Goal: Task Accomplishment & Management: Manage account settings

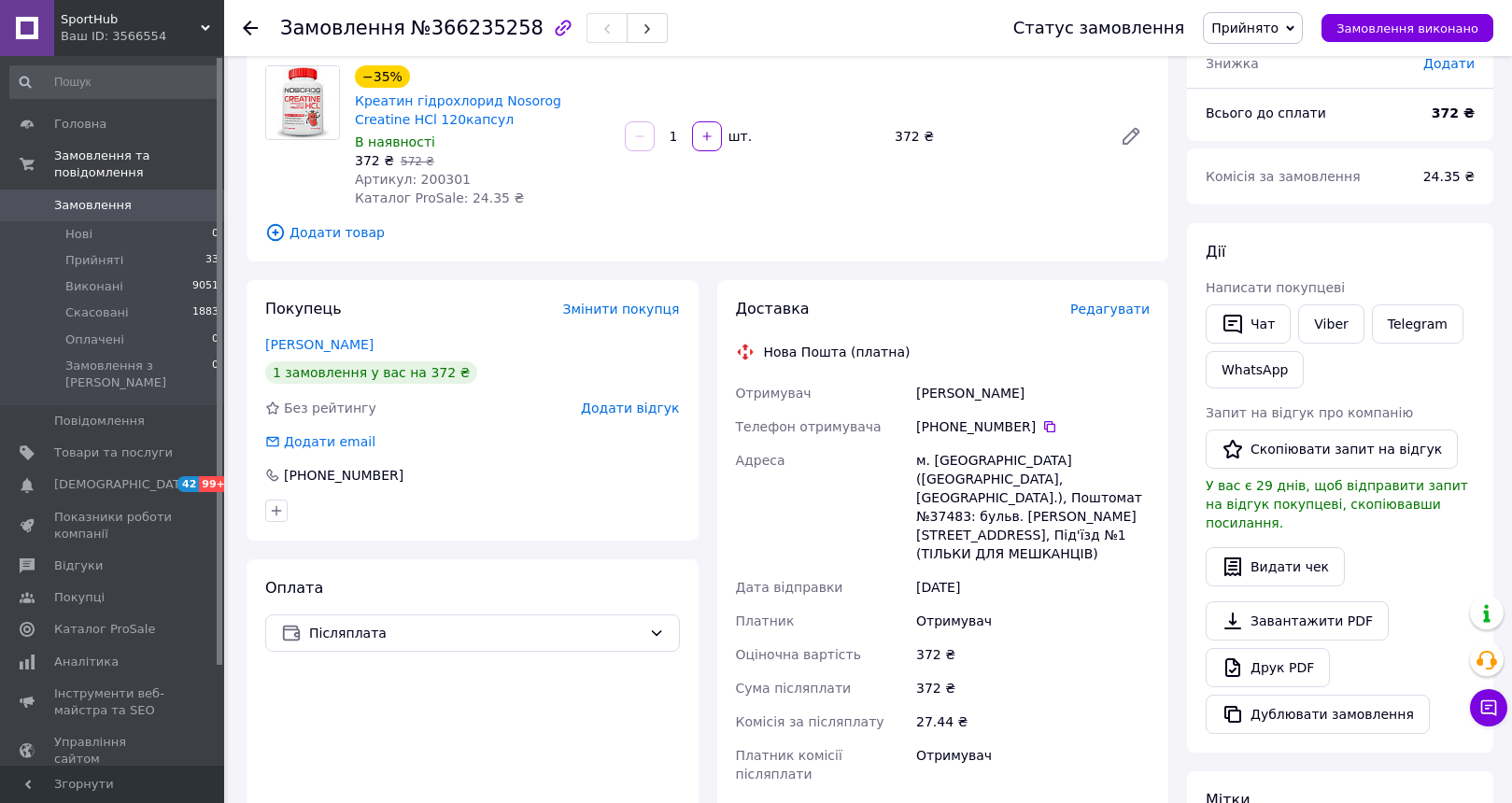
scroll to position [171, 0]
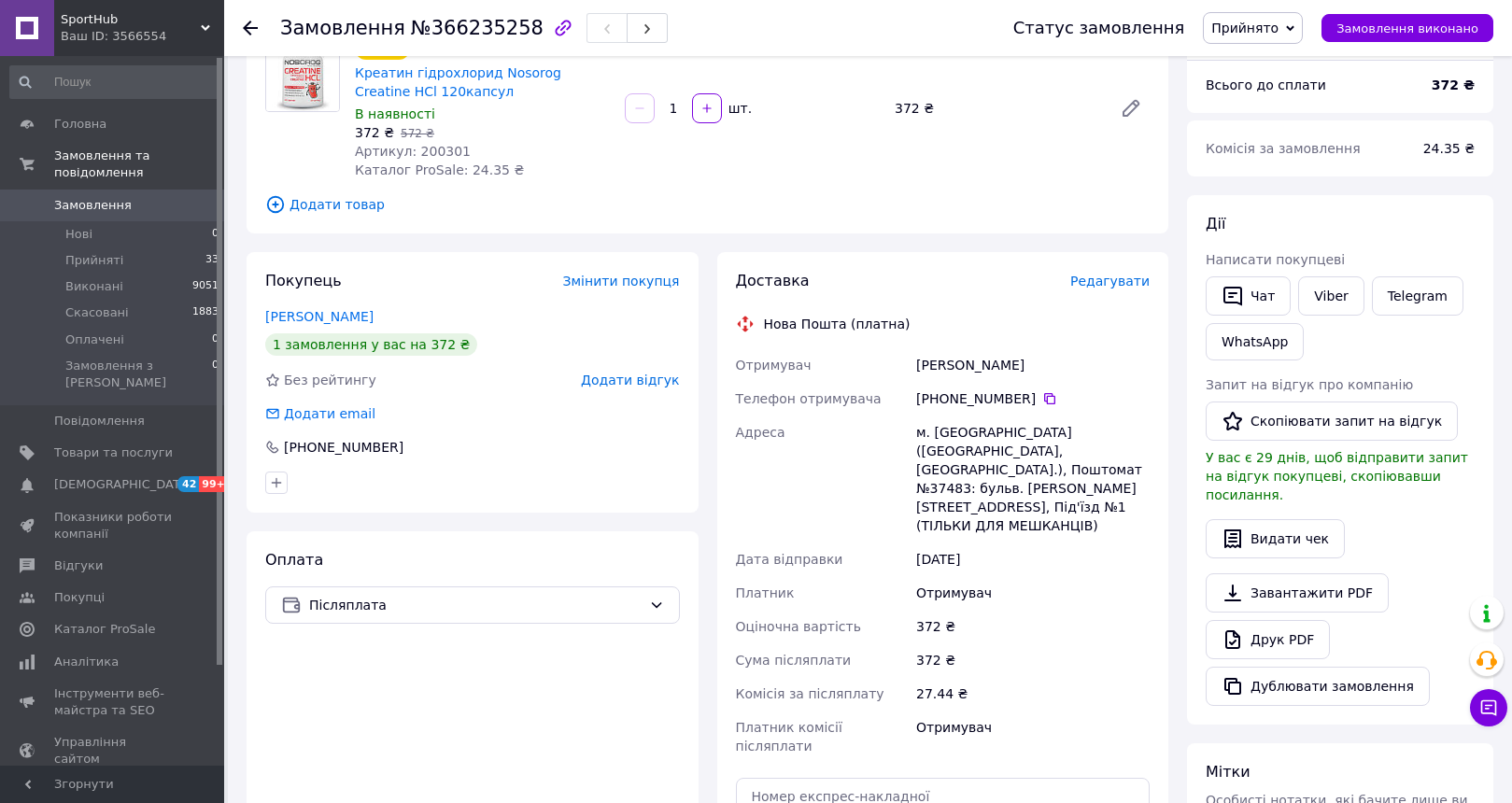
click at [1061, 677] on div "27.44 ₴" at bounding box center [1032, 694] width 241 height 34
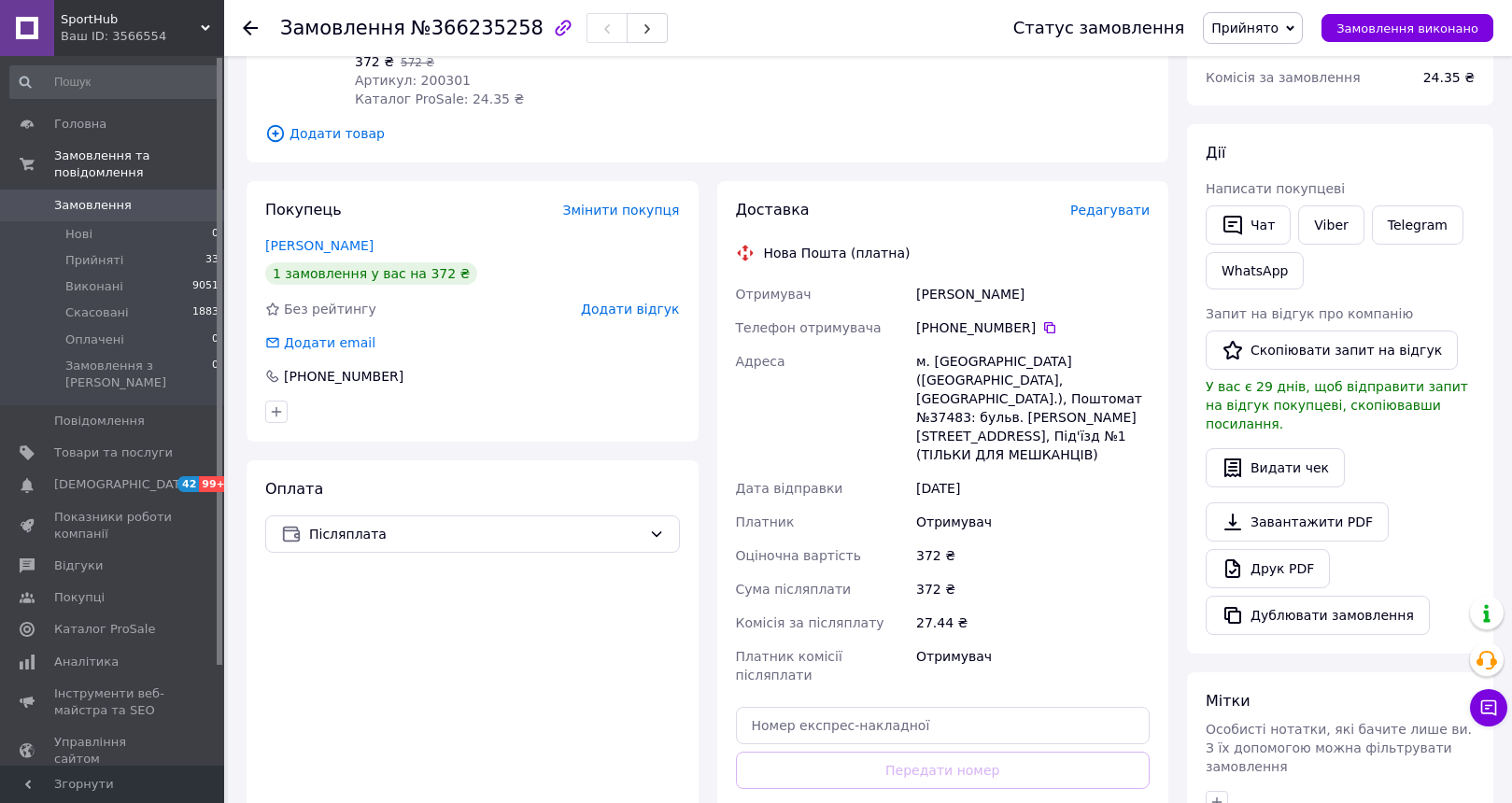
scroll to position [244, 0]
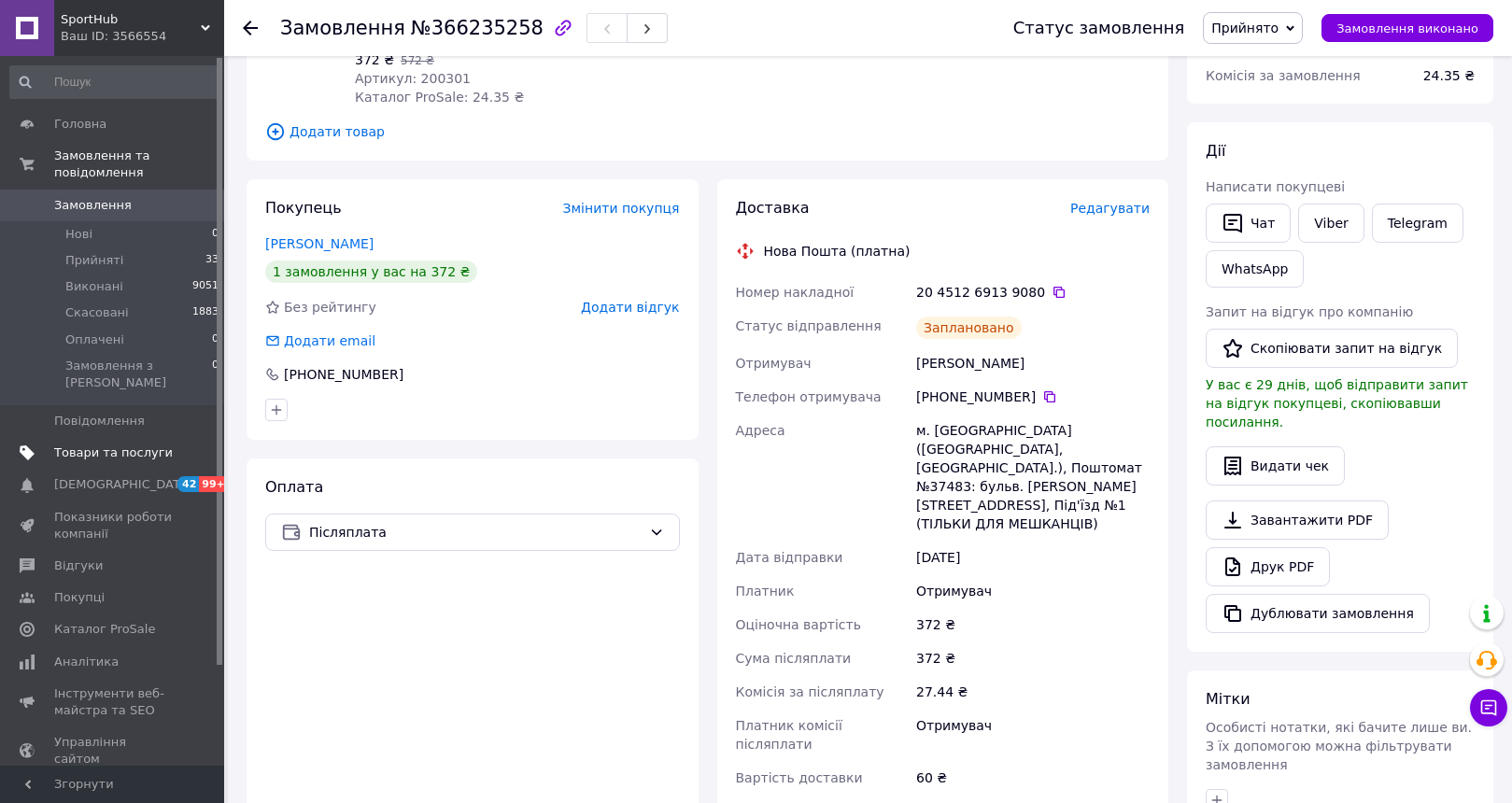
click at [107, 443] on link "Товари та послуги" at bounding box center [115, 453] width 229 height 32
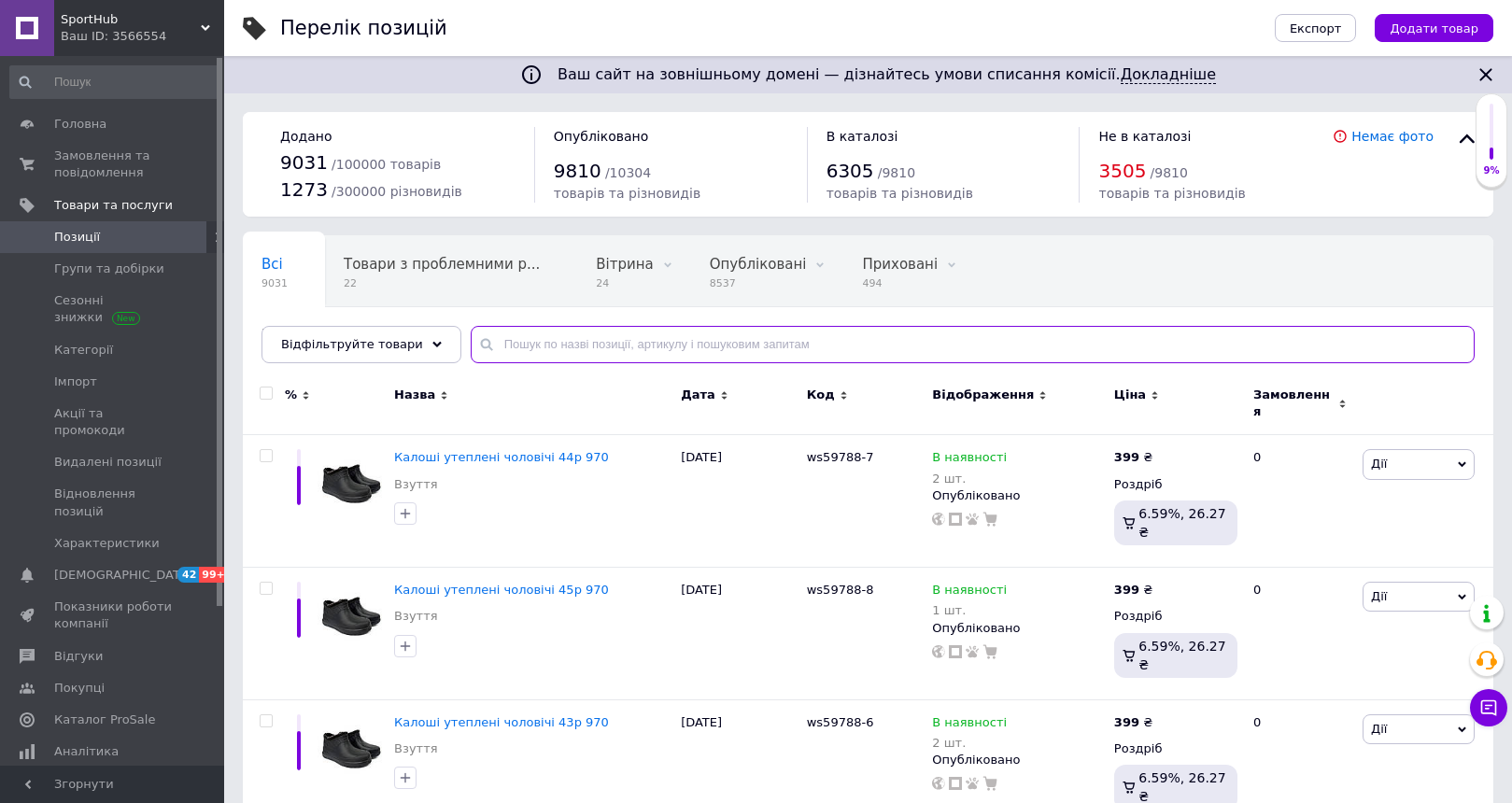
click at [532, 344] on input "text" at bounding box center [971, 345] width 1003 height 38
paste input "BioTech Calcium Zinc Magnesium"
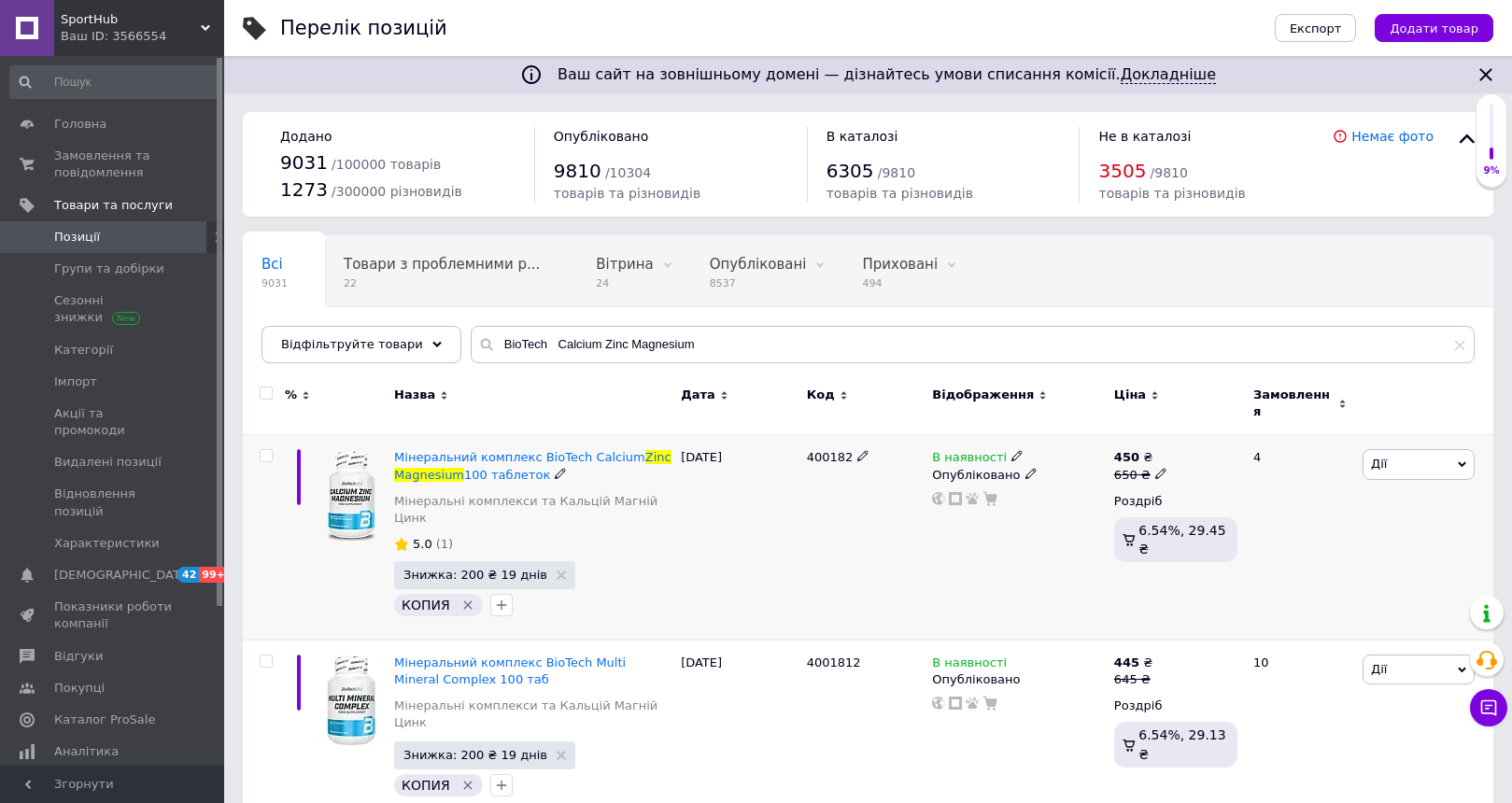
click at [798, 511] on div "[DATE]" at bounding box center [739, 538] width 126 height 205
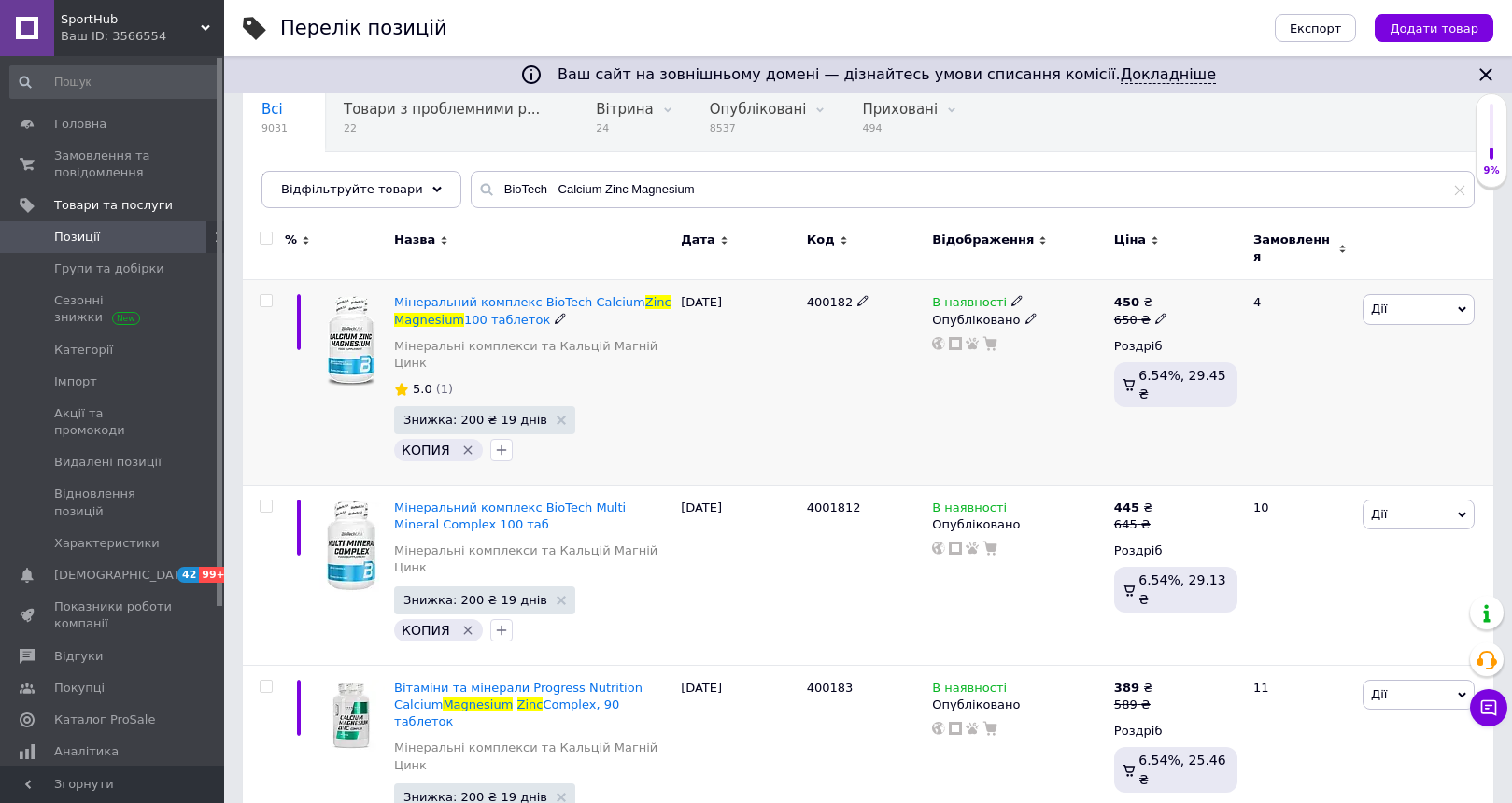
scroll to position [151, 0]
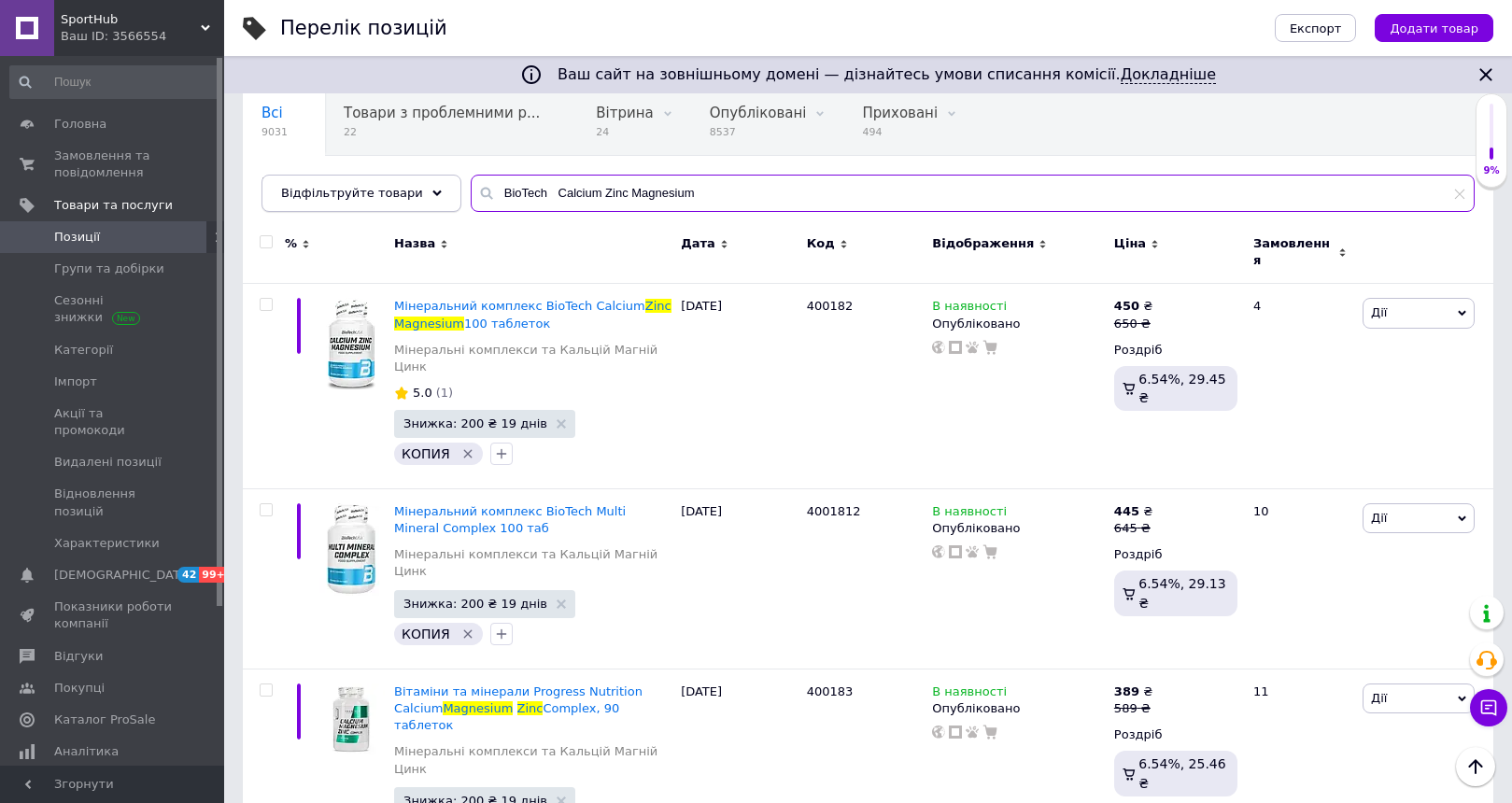
drag, startPoint x: 671, startPoint y: 195, endPoint x: 397, endPoint y: 189, distance: 274.1
click at [397, 189] on div "Відфільтруйте товари BioTech Calcium Zinc Magnesium" at bounding box center [868, 194] width 1213 height 38
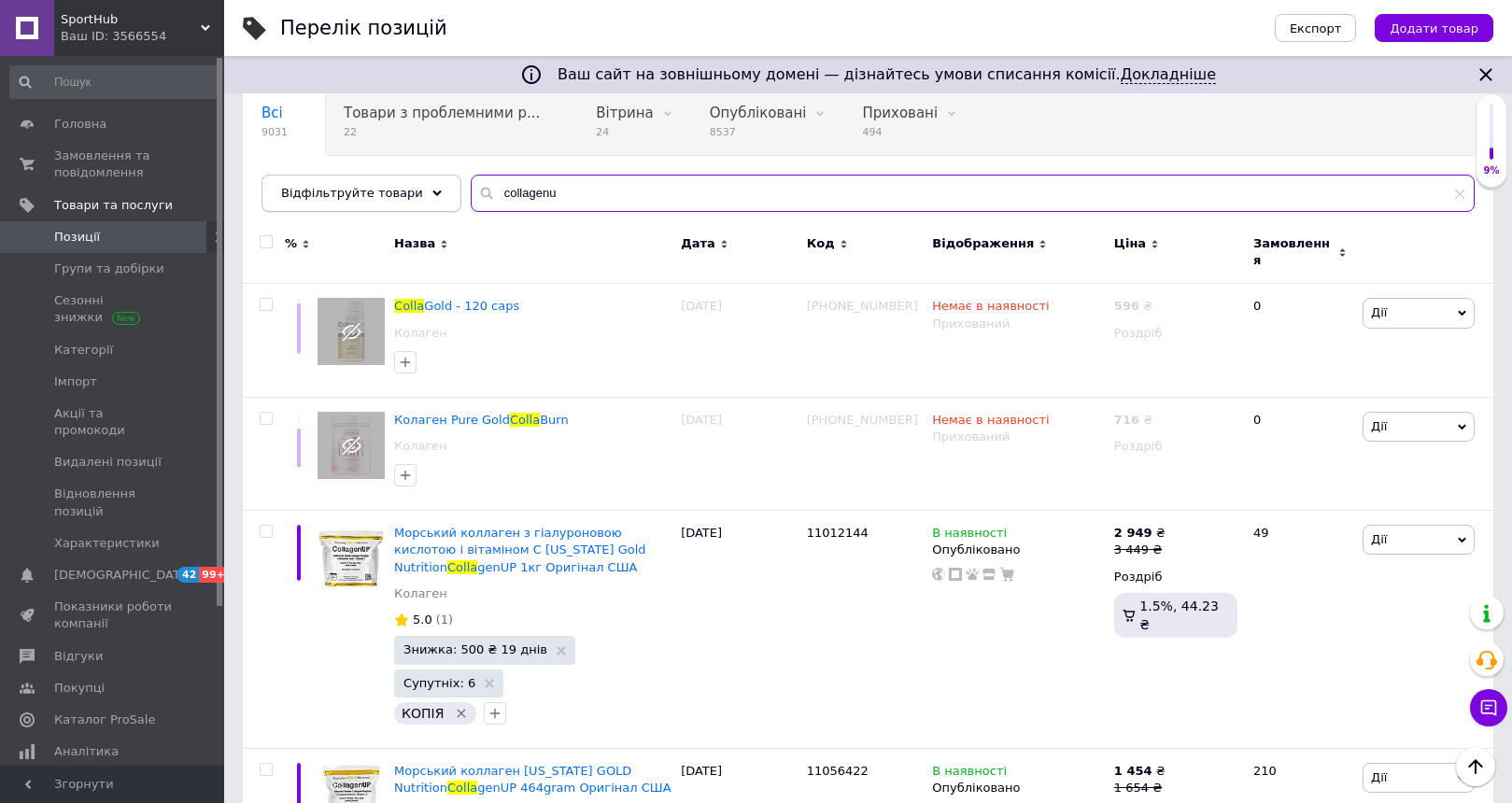
type input "collagenup"
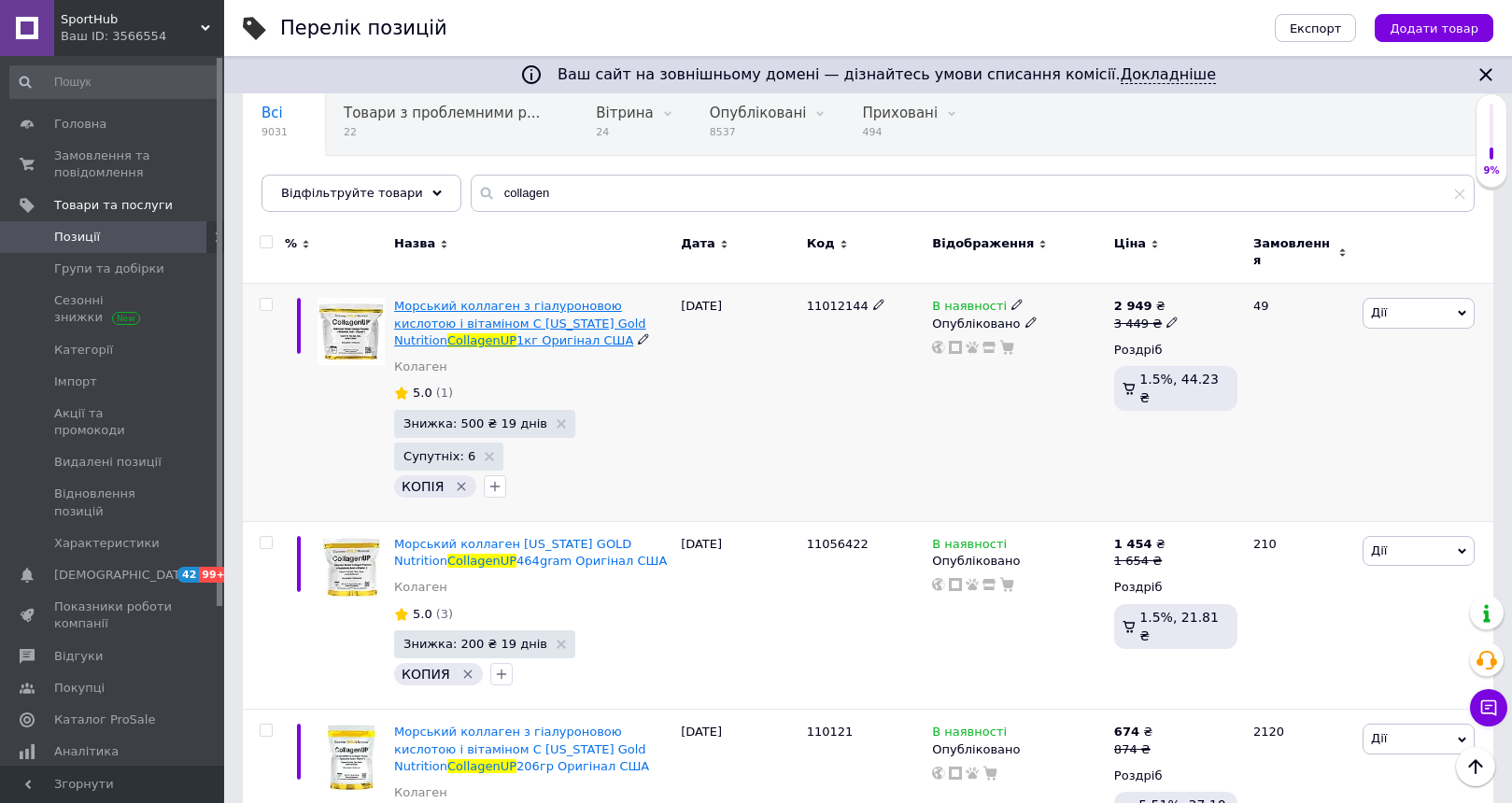
drag, startPoint x: 379, startPoint y: 198, endPoint x: 542, endPoint y: 316, distance: 201.2
click at [542, 316] on span "Морський коллаген з гіалуроновою кислотою і вітаміном C [US_STATE] Gold Nutriti…" at bounding box center [520, 323] width 252 height 48
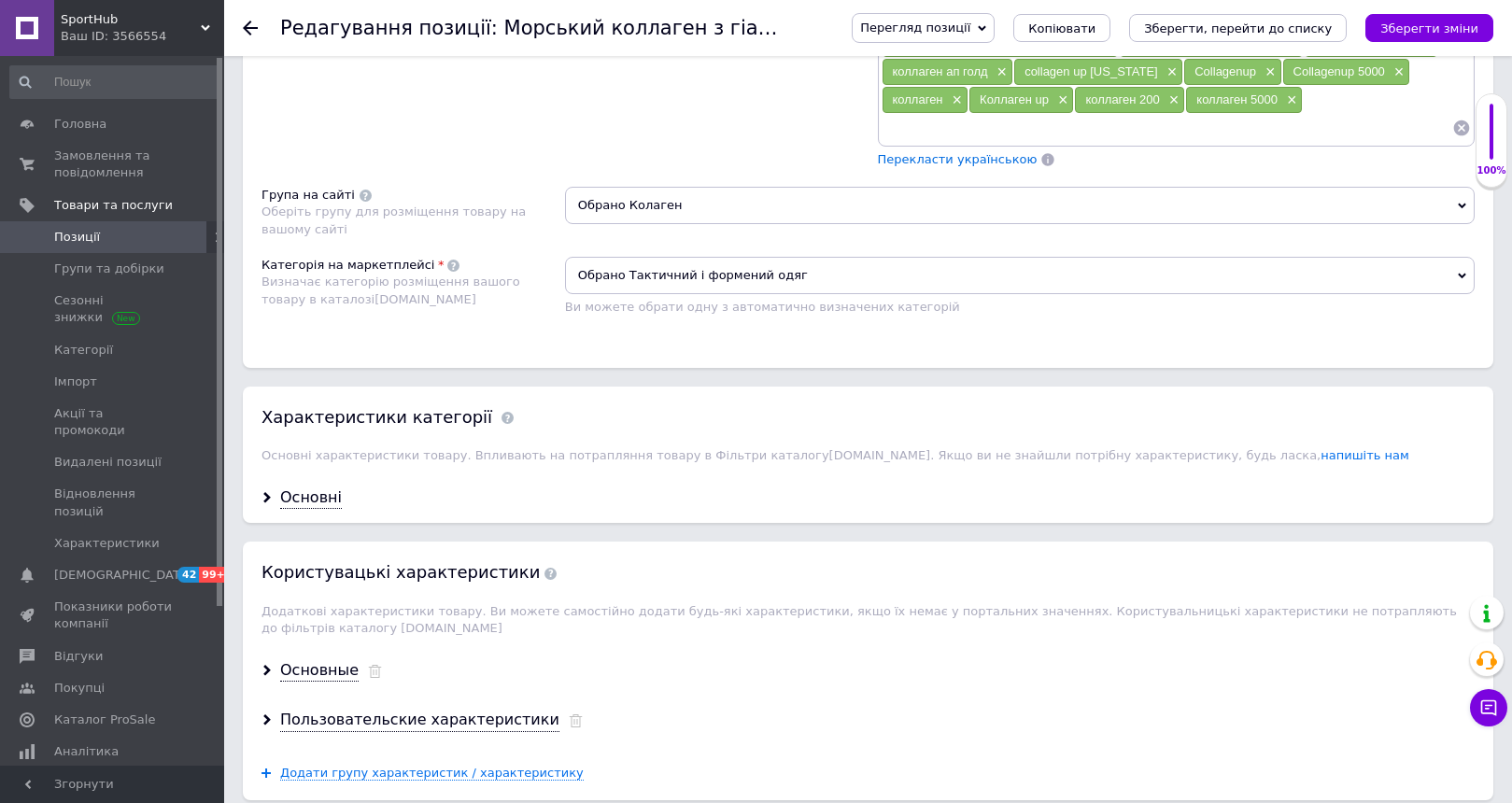
scroll to position [1616, 0]
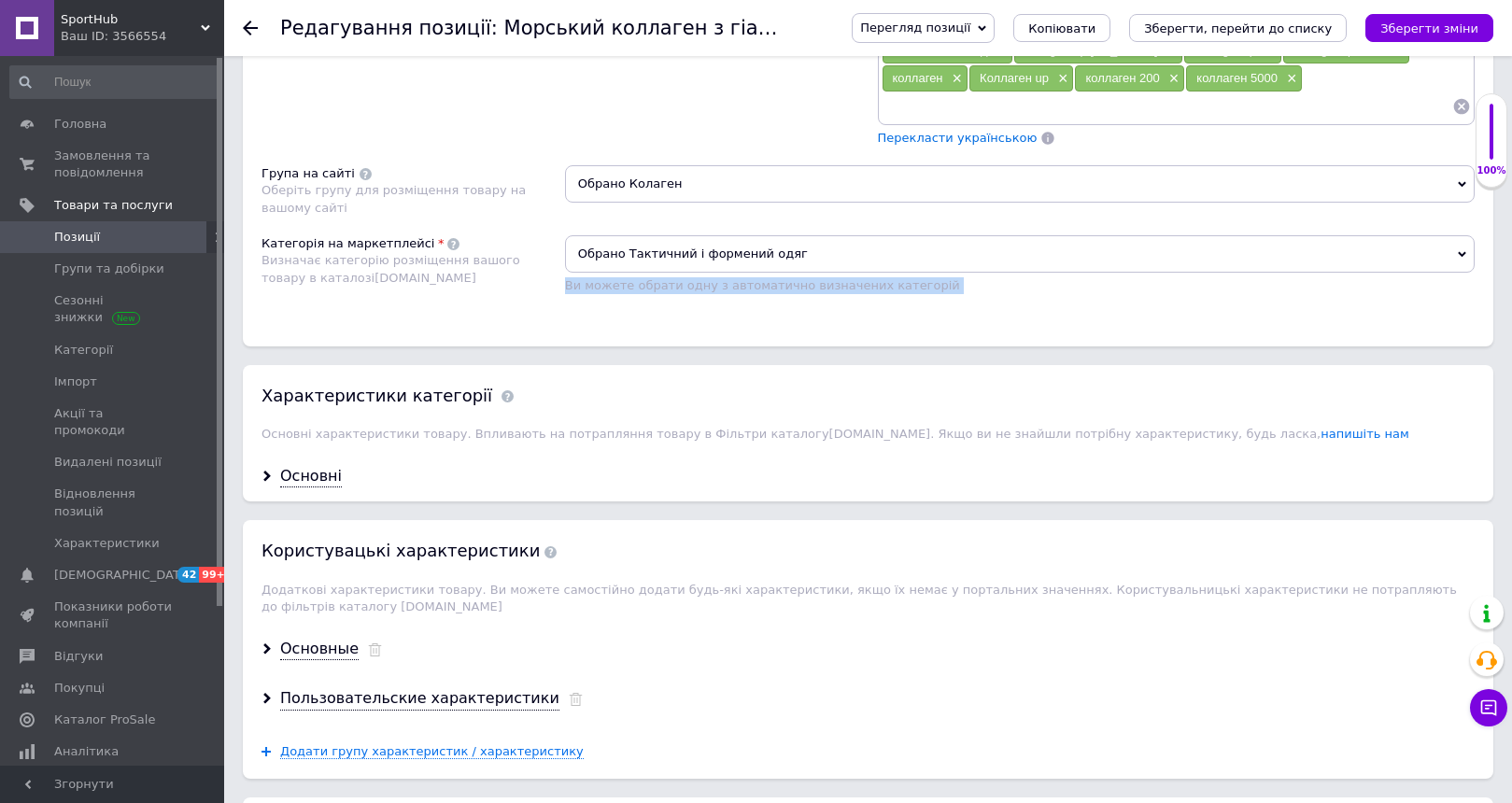
drag, startPoint x: 591, startPoint y: 225, endPoint x: 766, endPoint y: 318, distance: 198.2
click at [766, 318] on div "Основна інформація При збереженні товару порожні поля перекладуться автоматично…" at bounding box center [867, 69] width 1287 height 3220
click at [764, 317] on div "Основна інформація При збереженні товару порожні поля перекладуться автоматично…" at bounding box center [867, 69] width 1287 height 3220
click at [752, 235] on span "Обрано Тактичний і формений одяг" at bounding box center [1019, 254] width 909 height 38
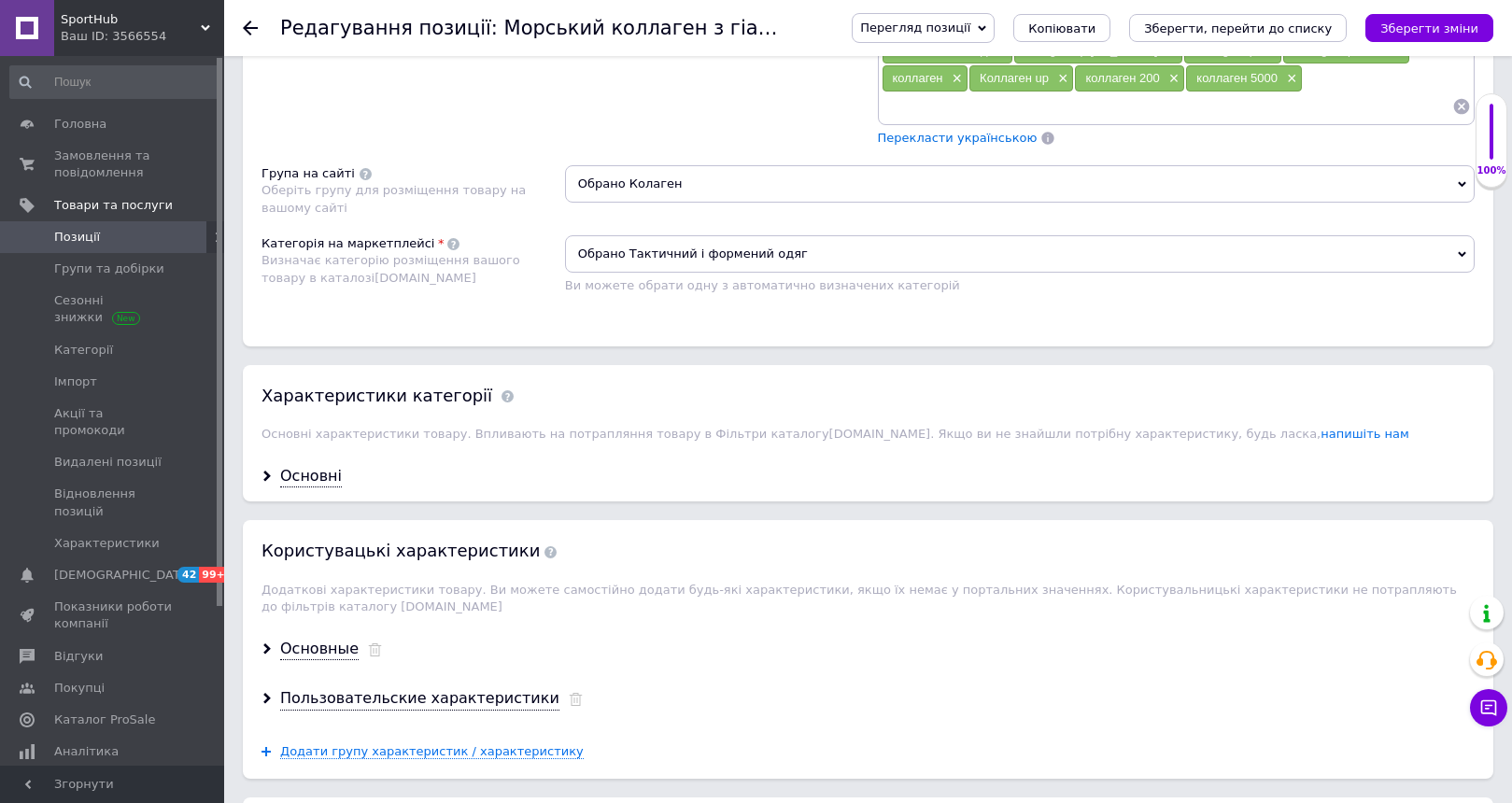
click at [259, 28] on div at bounding box center [261, 28] width 38 height 56
click at [237, 28] on div "Редагування позиції: Морський коллаген з гіалуроновою кислотою і вітаміном C [U…" at bounding box center [867, 28] width 1287 height 56
click at [253, 36] on div at bounding box center [261, 28] width 38 height 56
click at [249, 22] on use at bounding box center [250, 28] width 15 height 15
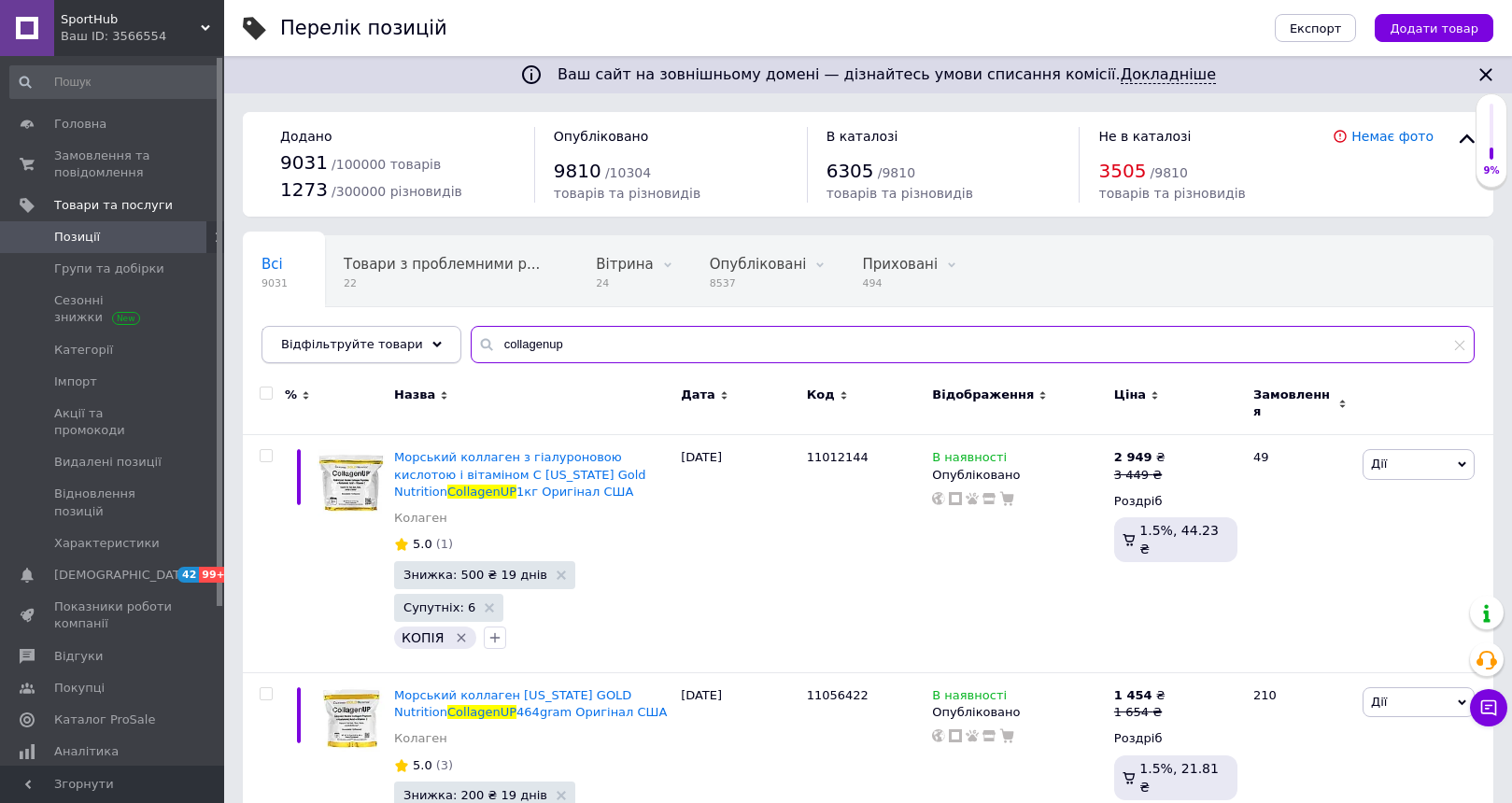
drag, startPoint x: 570, startPoint y: 350, endPoint x: 447, endPoint y: 353, distance: 123.0
click at [447, 353] on div "Відфільтруйте товари collagenup" at bounding box center [868, 345] width 1213 height 38
type input "c"
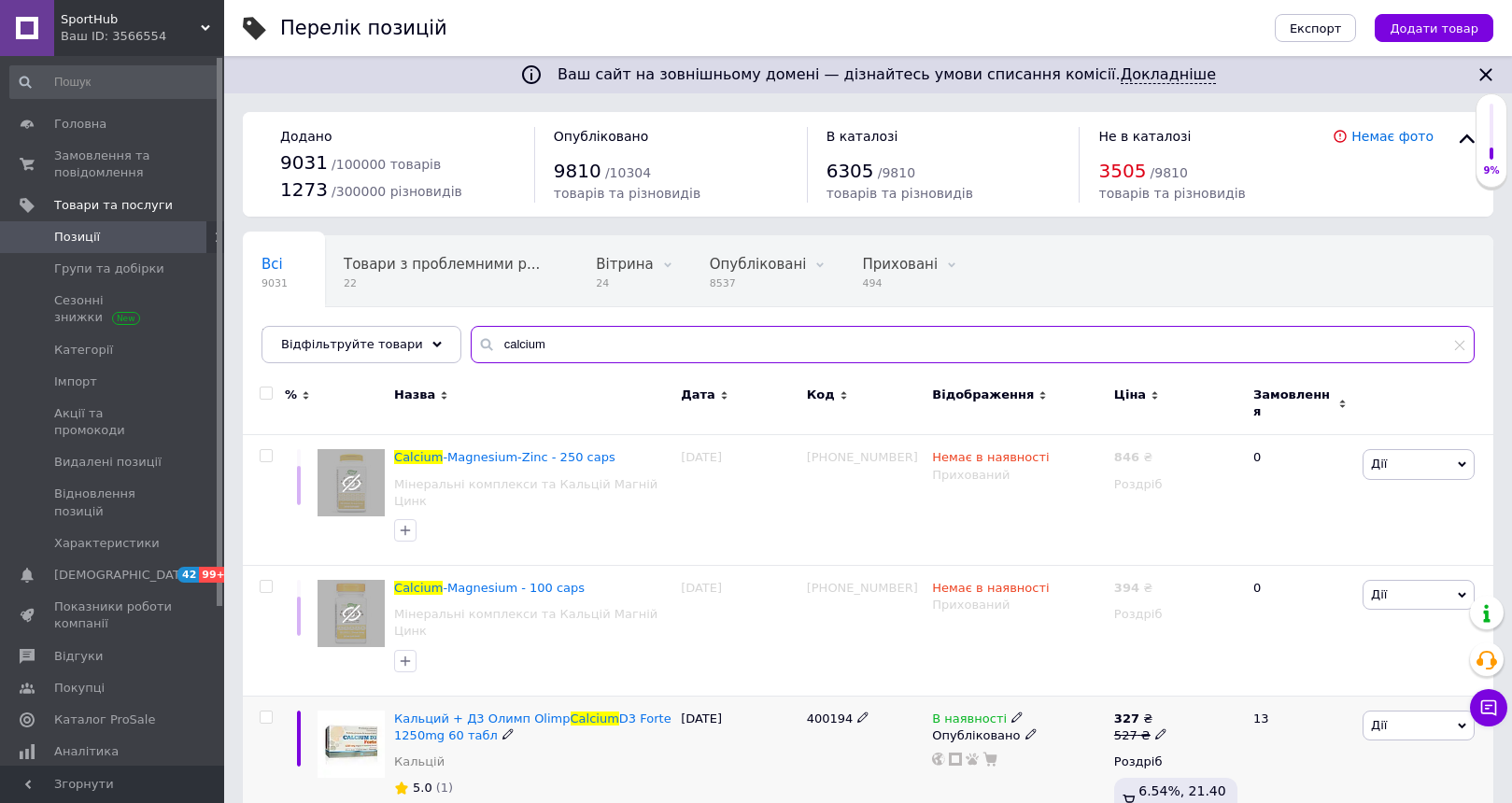
type input "calcium"
click at [757, 732] on div "[DATE]" at bounding box center [739, 790] width 126 height 188
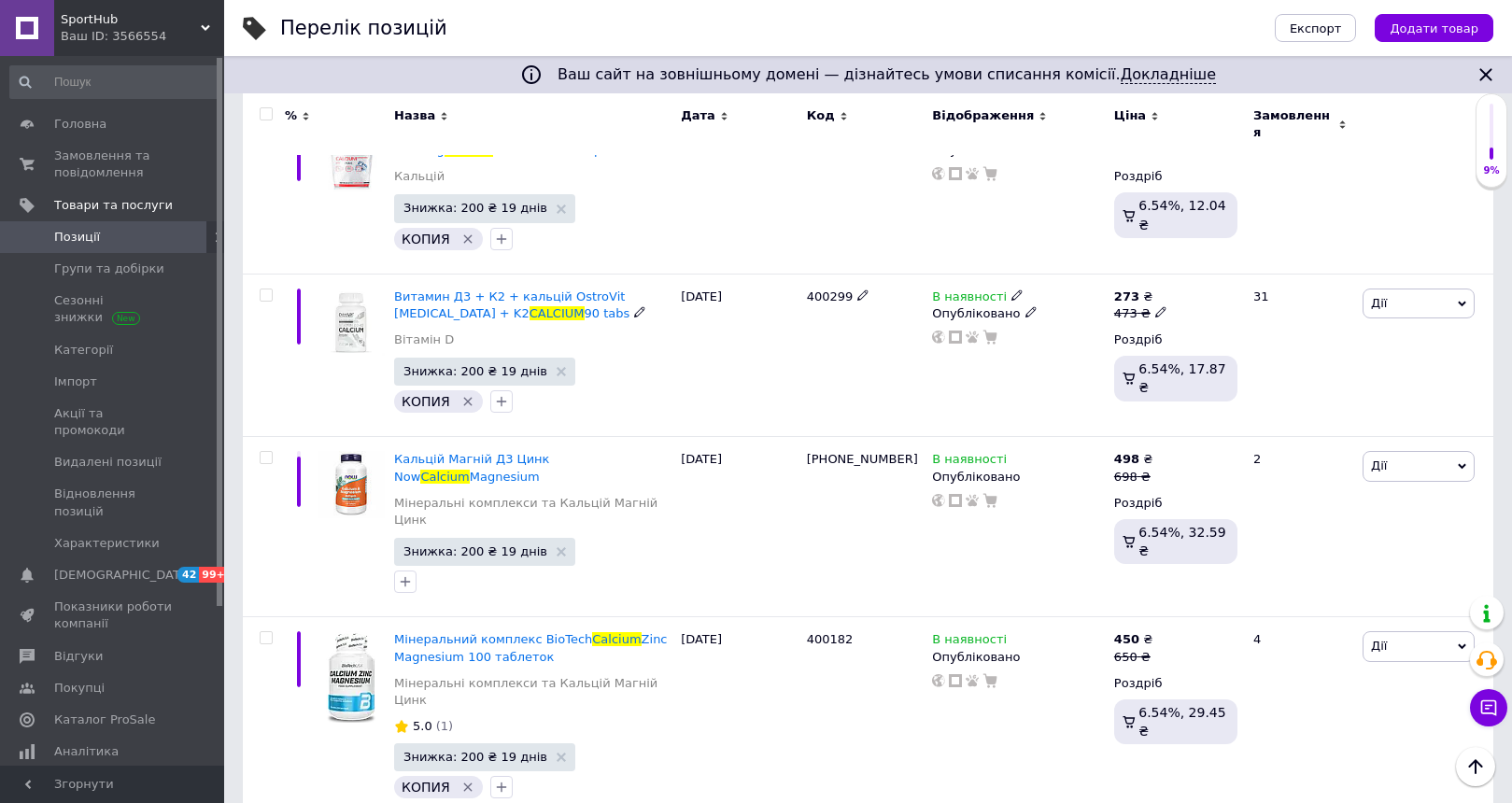
scroll to position [1121, 0]
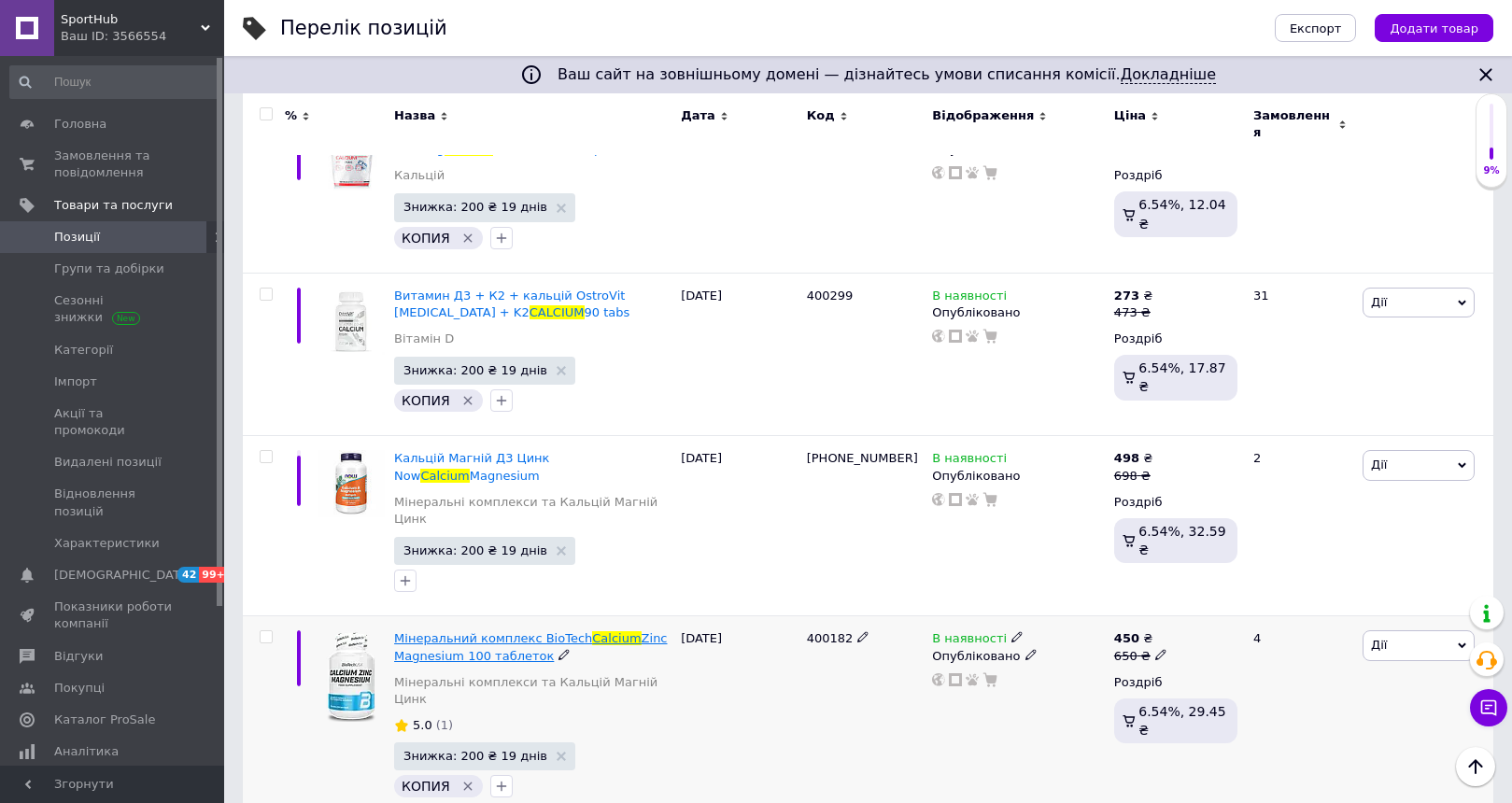
click at [609, 631] on span "Calcium" at bounding box center [617, 638] width 49 height 14
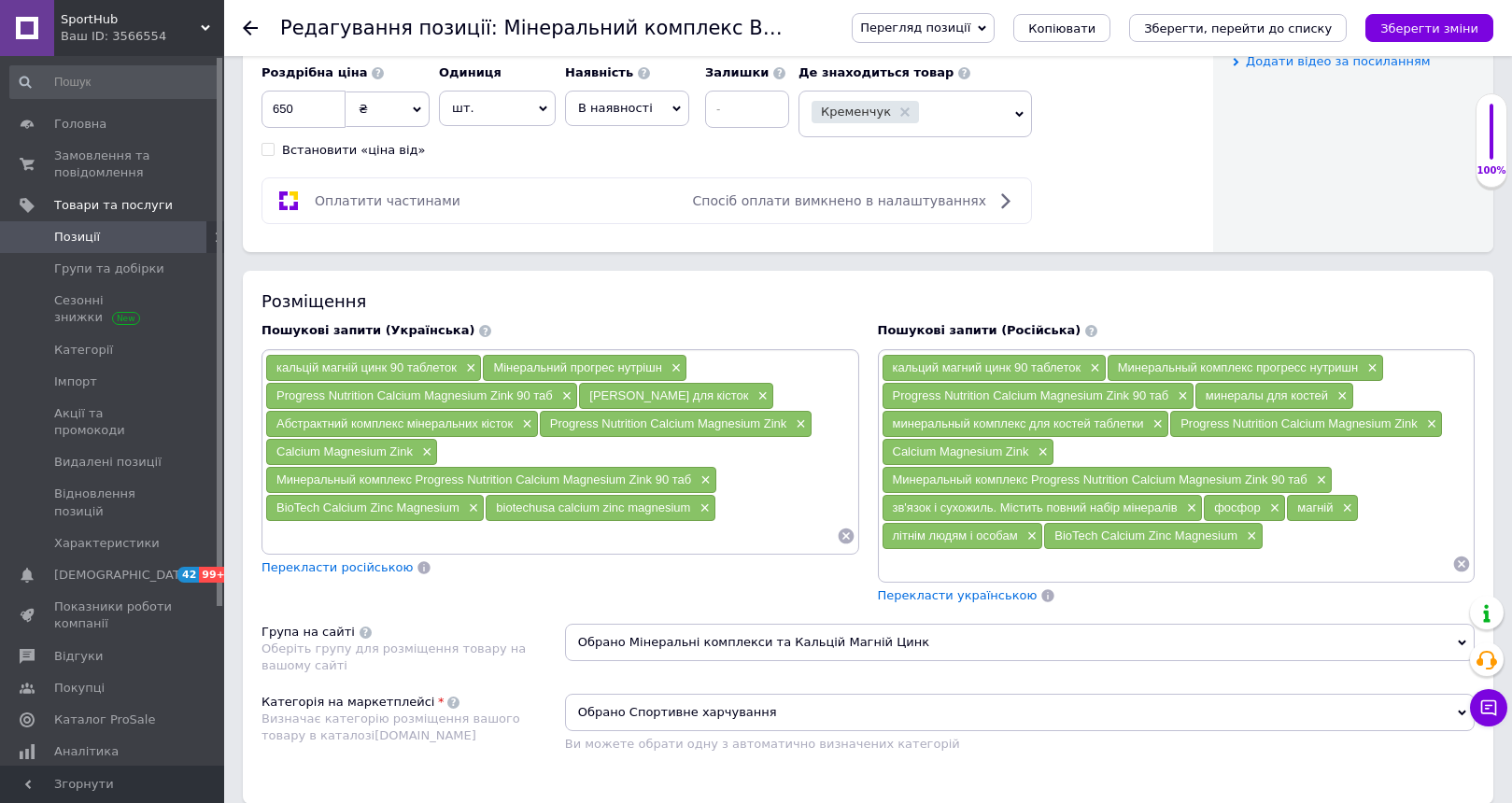
scroll to position [1015, 0]
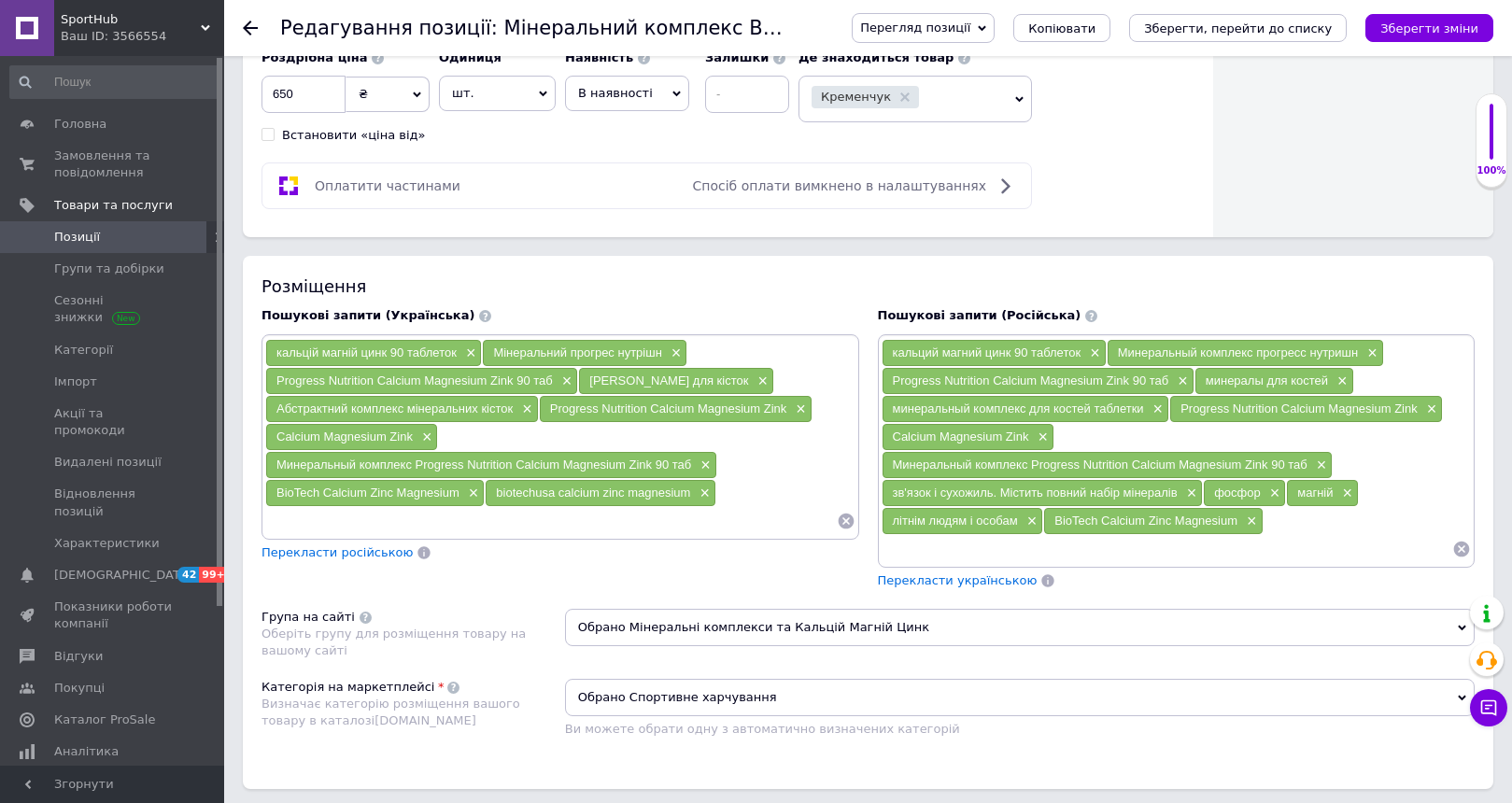
click at [640, 695] on span "Обрано Спортивне харчування" at bounding box center [1019, 698] width 909 height 38
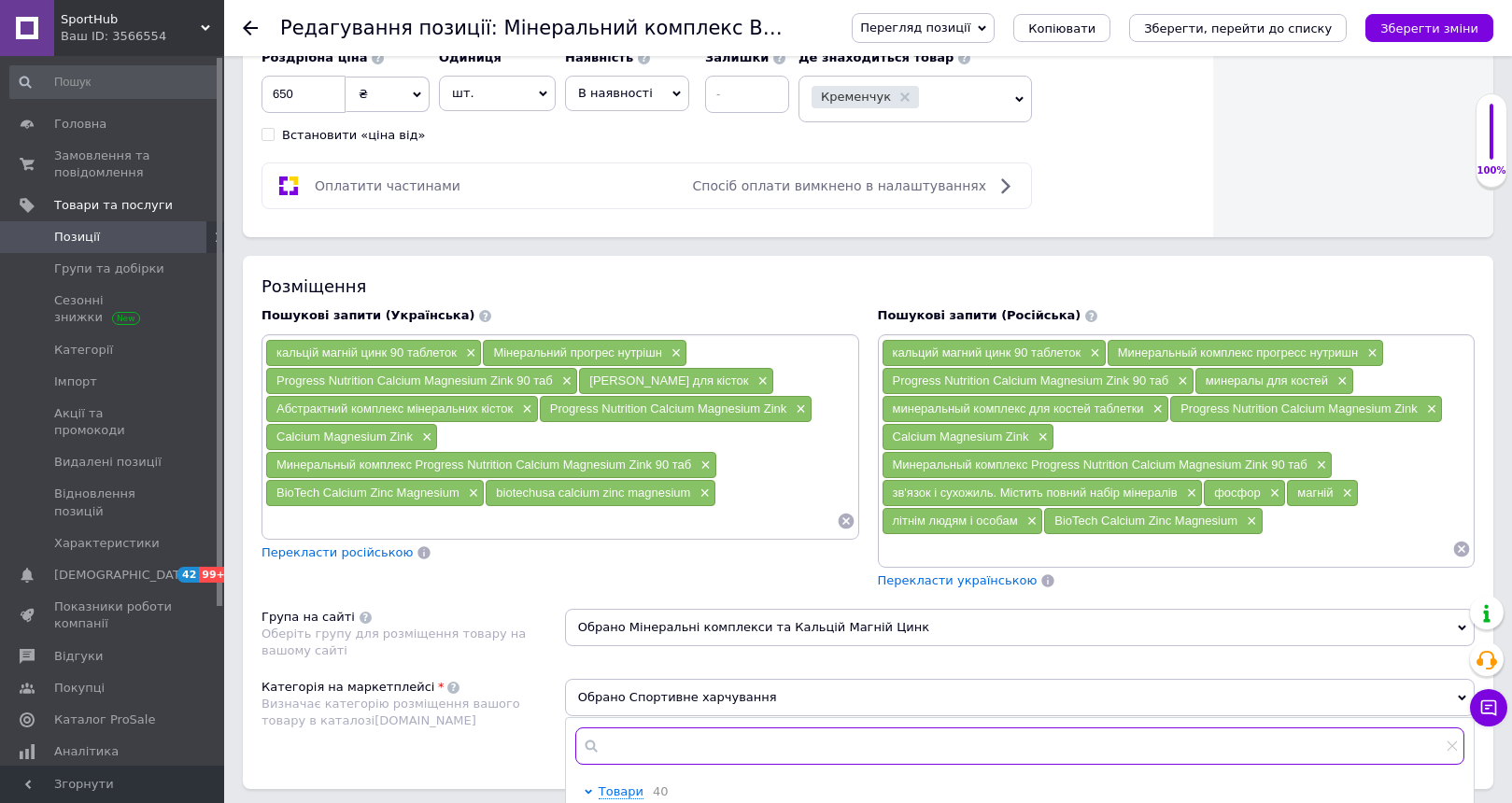
click at [625, 741] on input "text" at bounding box center [1019, 747] width 889 height 38
paste input "Формений одяг"
type input "Формений одяг"
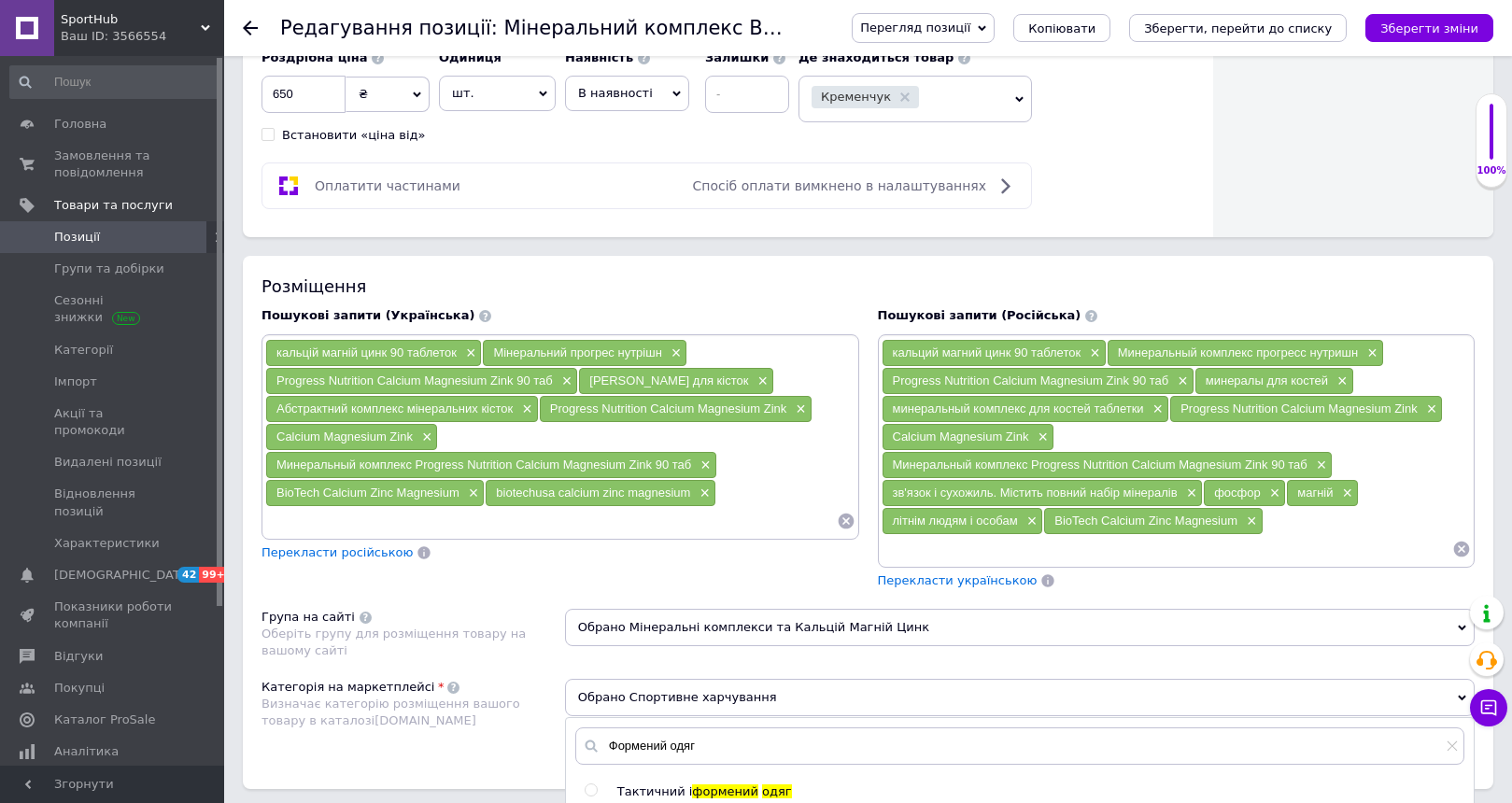
click at [682, 785] on span "Тактичний і" at bounding box center [654, 791] width 75 height 14
radio input "true"
click at [1299, 33] on icon "Зберегти, перейти до списку" at bounding box center [1237, 28] width 188 height 14
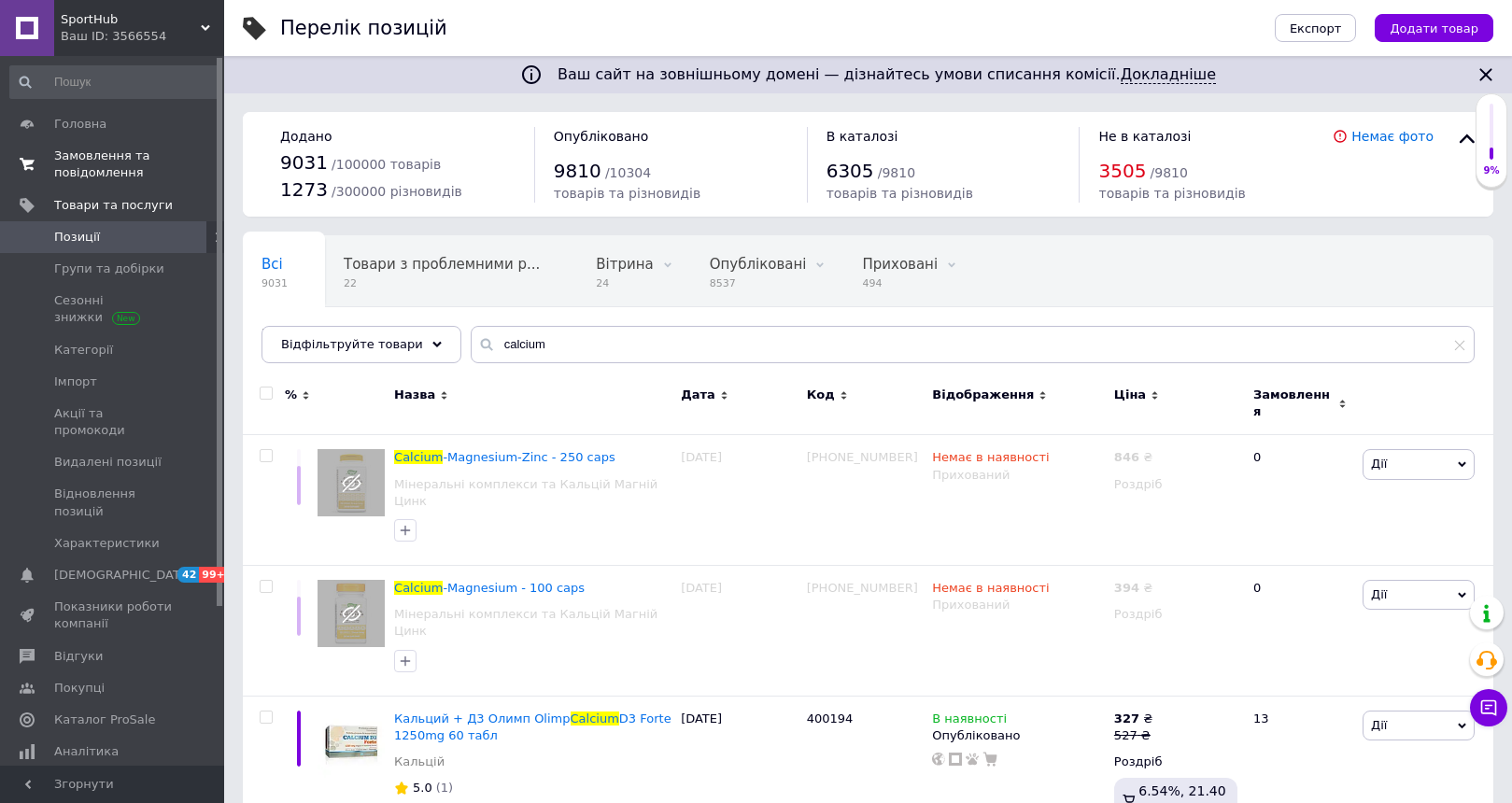
click at [71, 148] on span "Замовлення та повідомлення" at bounding box center [114, 165] width 118 height 34
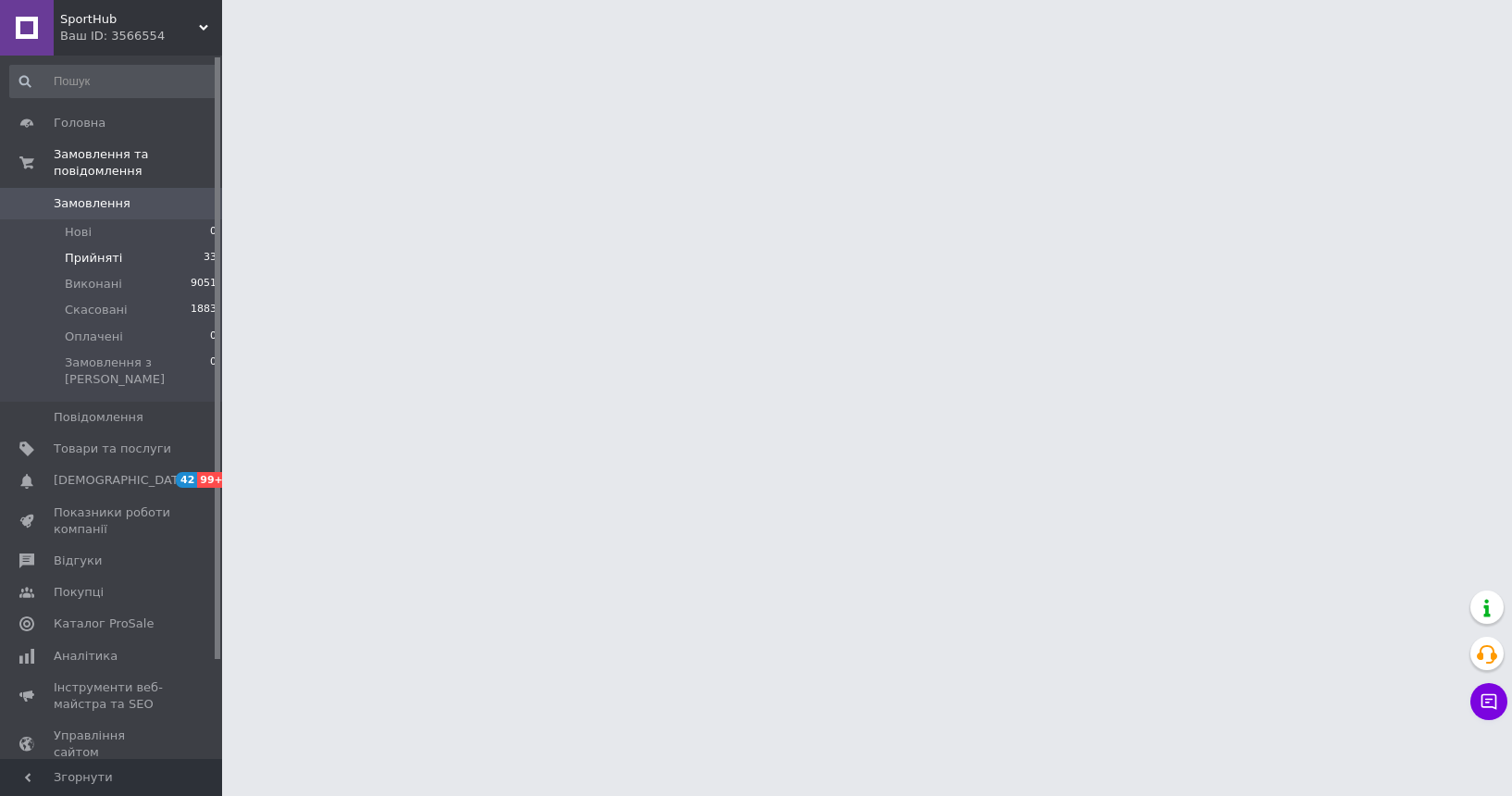
click at [107, 254] on span "Прийняті" at bounding box center [94, 258] width 58 height 17
